Goal: Transaction & Acquisition: Download file/media

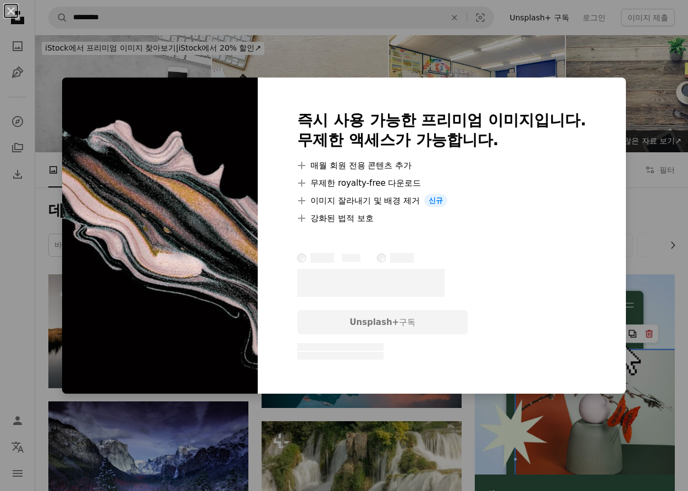
scroll to position [714, 0]
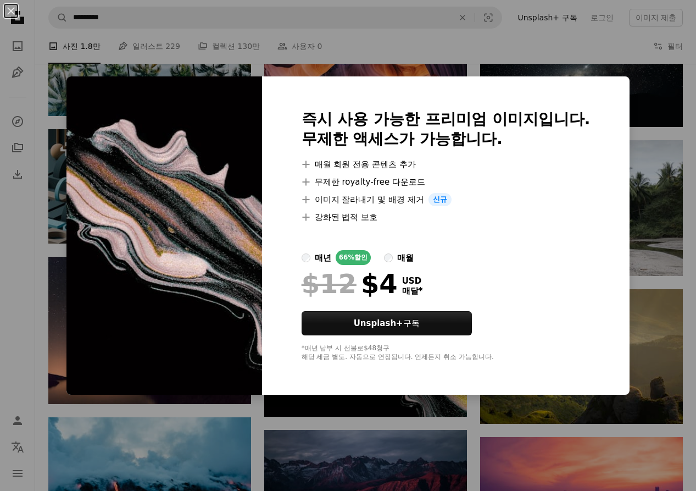
click at [655, 138] on div "An X shape 즉시 사용 가능한 프리미엄 이미지입니다. 무제한 액세스가 가능합니다. A plus sign 매월 회원 전용 콘텐츠 추가 A…" at bounding box center [348, 245] width 696 height 491
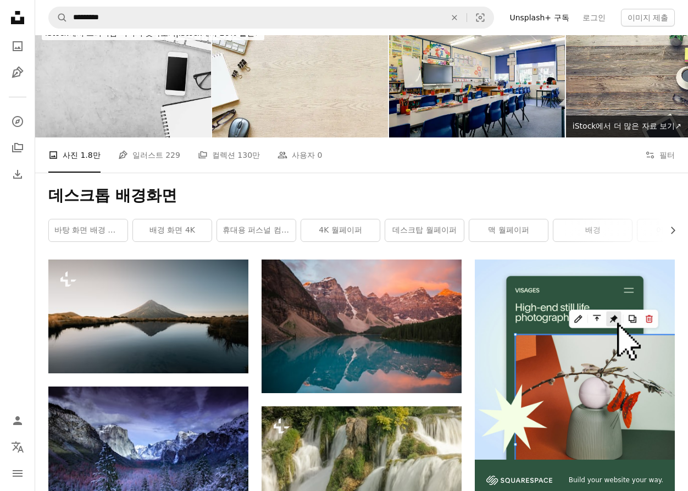
scroll to position [0, 0]
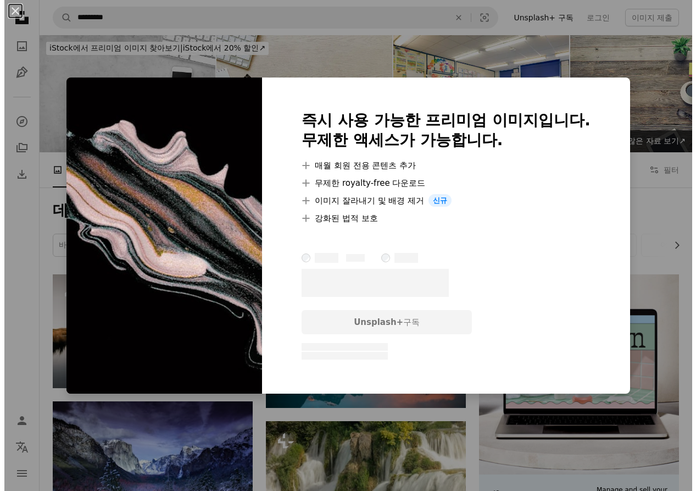
scroll to position [824, 0]
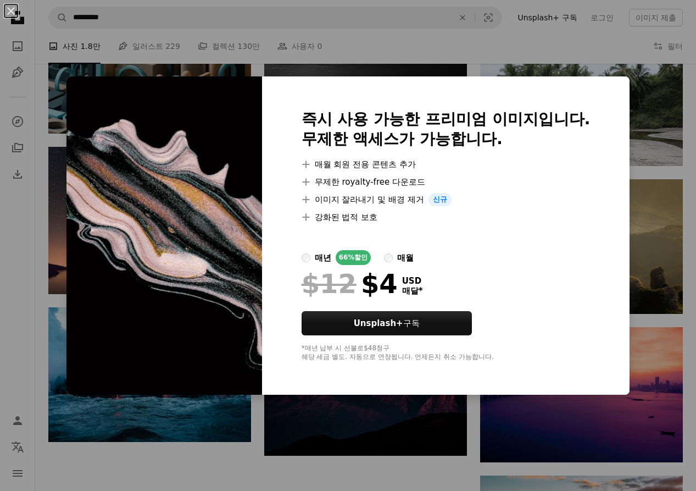
click at [687, 184] on html "Unsplash logo Unsplash 홈 A photo Pen Tool A compass A stack of folders Download…" at bounding box center [348, 142] width 696 height 1932
click at [664, 194] on div "An X shape 즉시 사용 가능한 프리미엄 이미지입니다. 무제한 액세스가 가능합니다. A plus sign 매월 회원 전용 콘텐츠 추가 A…" at bounding box center [348, 245] width 696 height 491
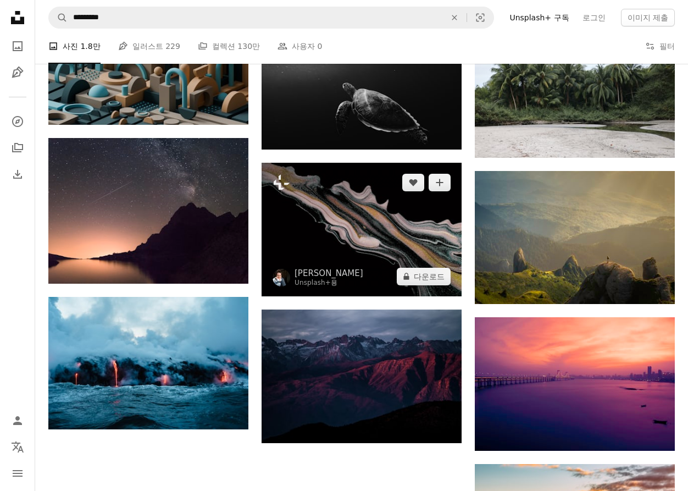
click at [421, 218] on img at bounding box center [362, 230] width 200 height 134
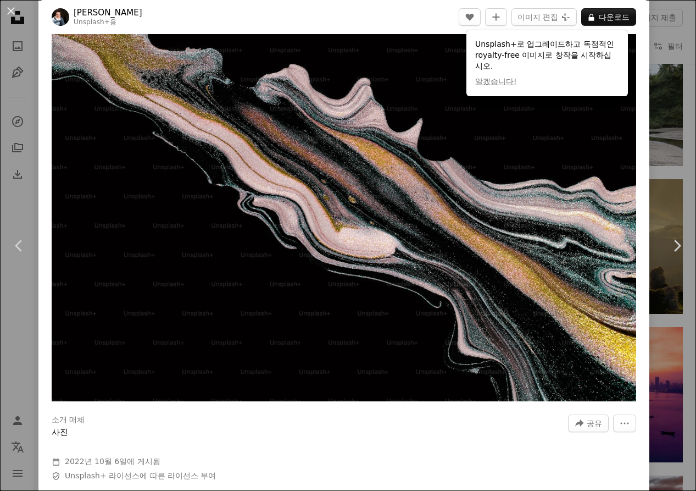
scroll to position [55, 0]
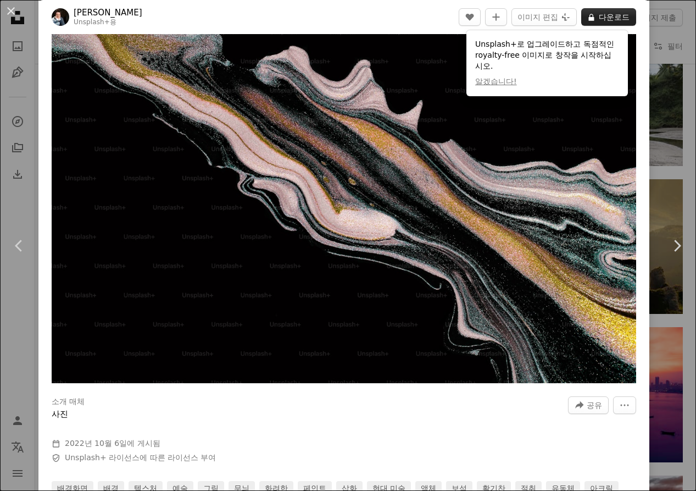
click at [606, 17] on button "A lock 다운로드" at bounding box center [608, 17] width 55 height 18
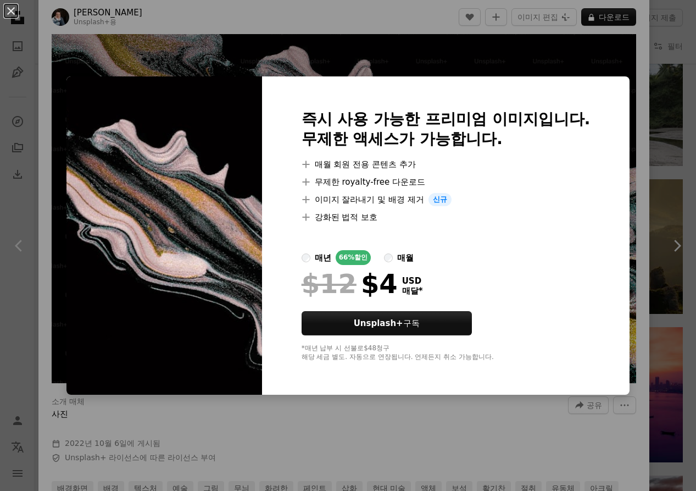
click at [565, 92] on div "즉시 사용 가능한 프리미엄 이미지입니다. 무제한 액세스가 가능합니다. A plus sign 매월 회원 전용 콘텐츠 추가 A plus sign …" at bounding box center [446, 235] width 368 height 318
click at [554, 69] on div "An X shape 즉시 사용 가능한 프리미엄 이미지입니다. 무제한 액세스가 가능합니다. A plus sign 매월 회원 전용 콘텐츠 추가 A…" at bounding box center [348, 245] width 696 height 491
